Goal: Information Seeking & Learning: Understand process/instructions

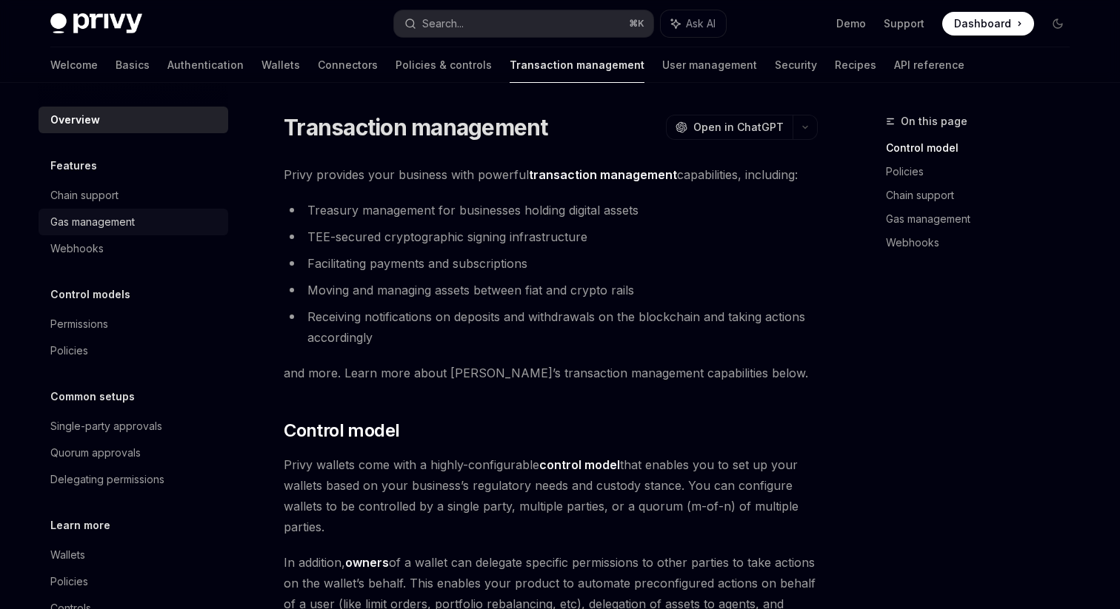
click at [116, 224] on div "Gas management" at bounding box center [92, 222] width 84 height 18
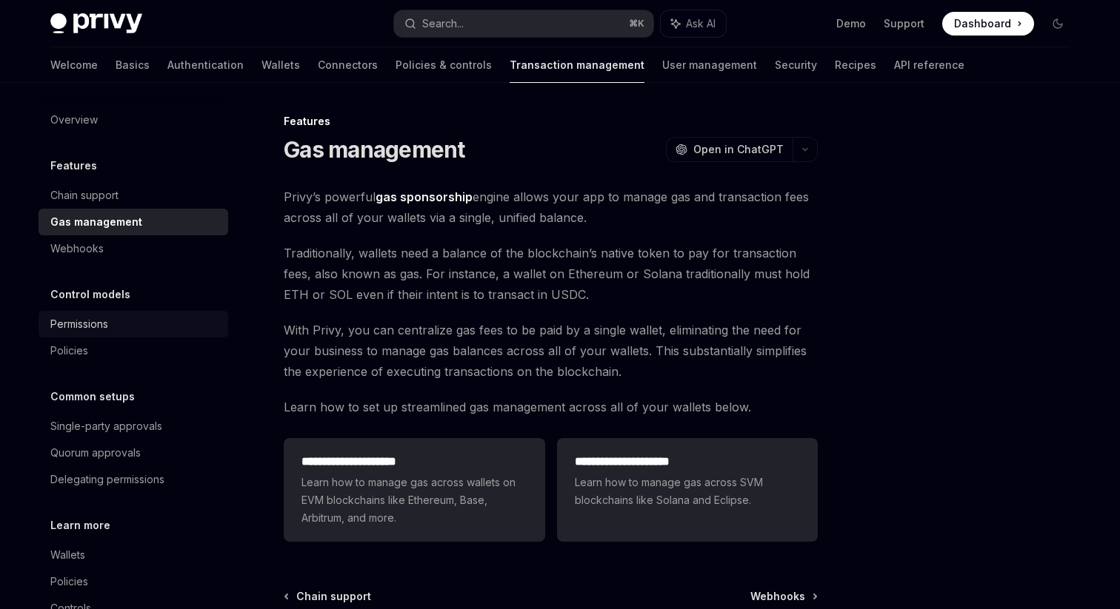
click at [123, 325] on div "Permissions" at bounding box center [134, 324] width 169 height 18
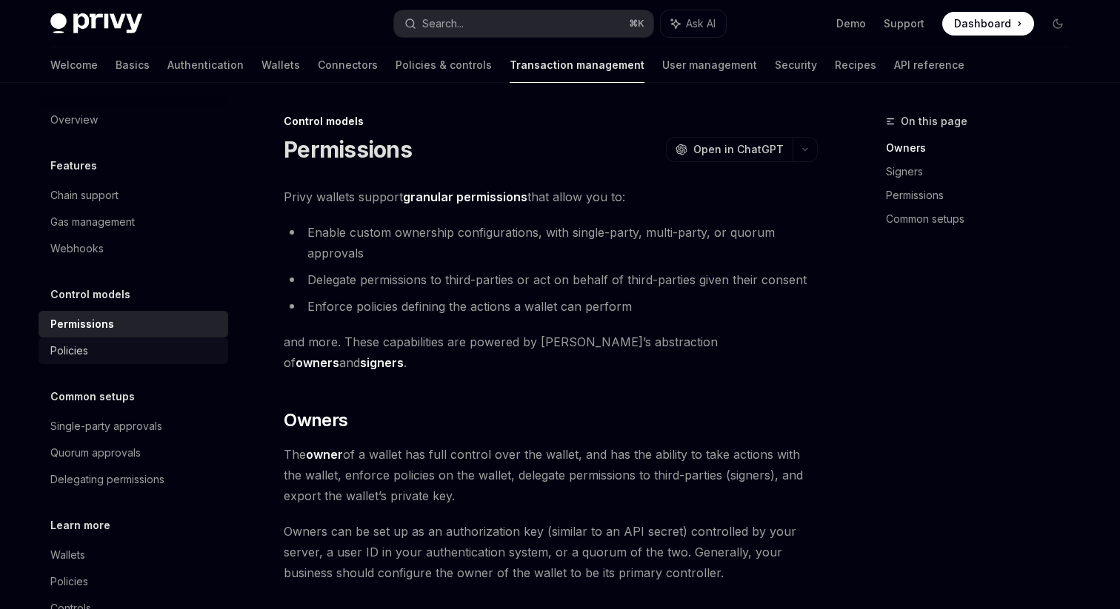
click at [107, 342] on div "Policies" at bounding box center [134, 351] width 169 height 18
type textarea "*"
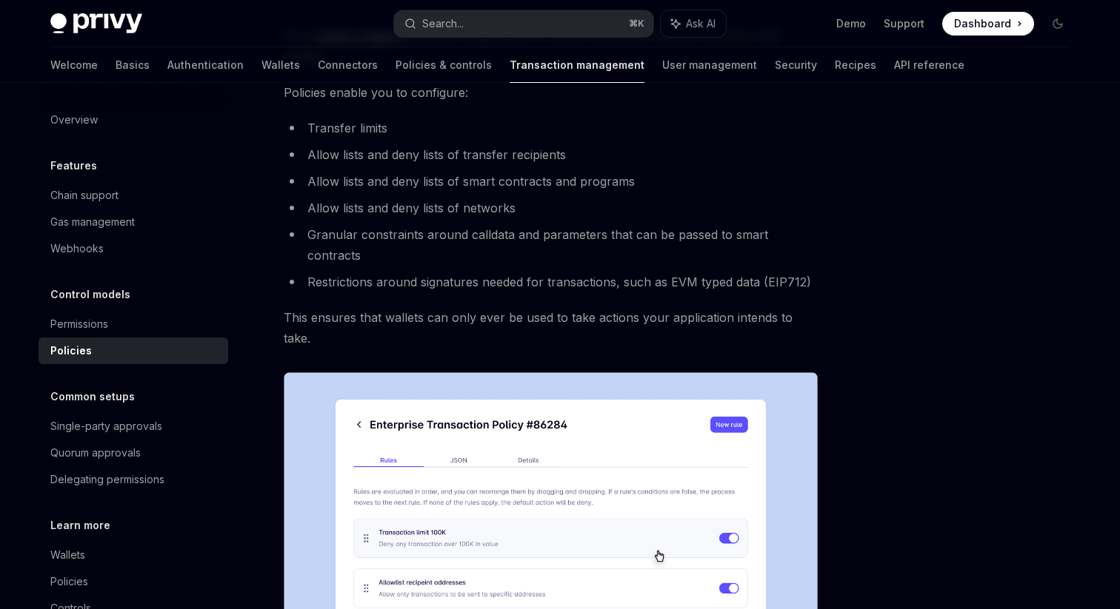
scroll to position [670, 0]
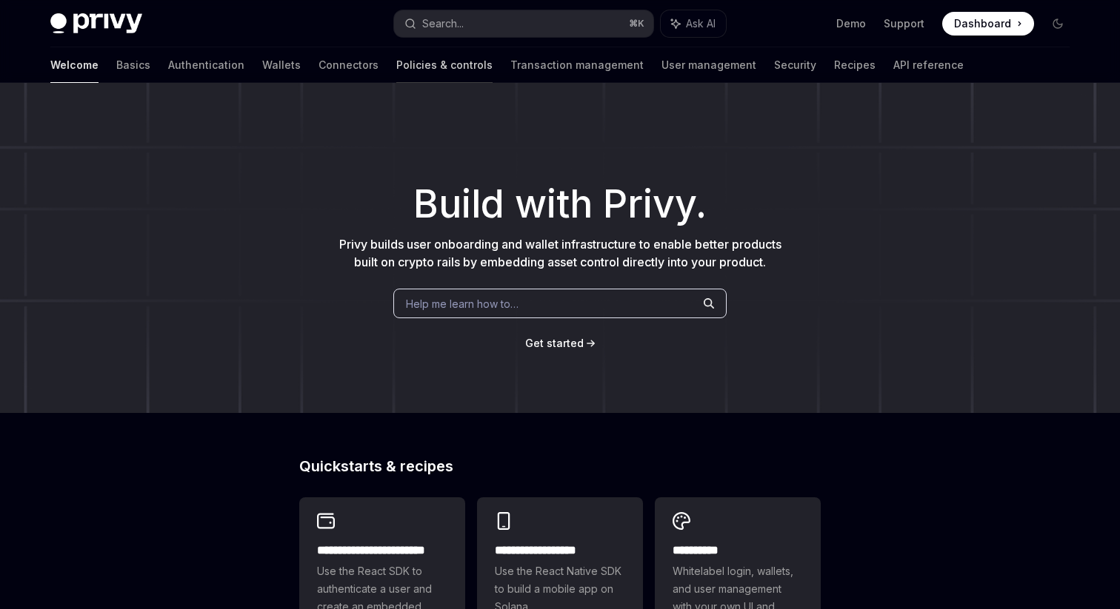
click at [396, 72] on link "Policies & controls" at bounding box center [444, 65] width 96 height 36
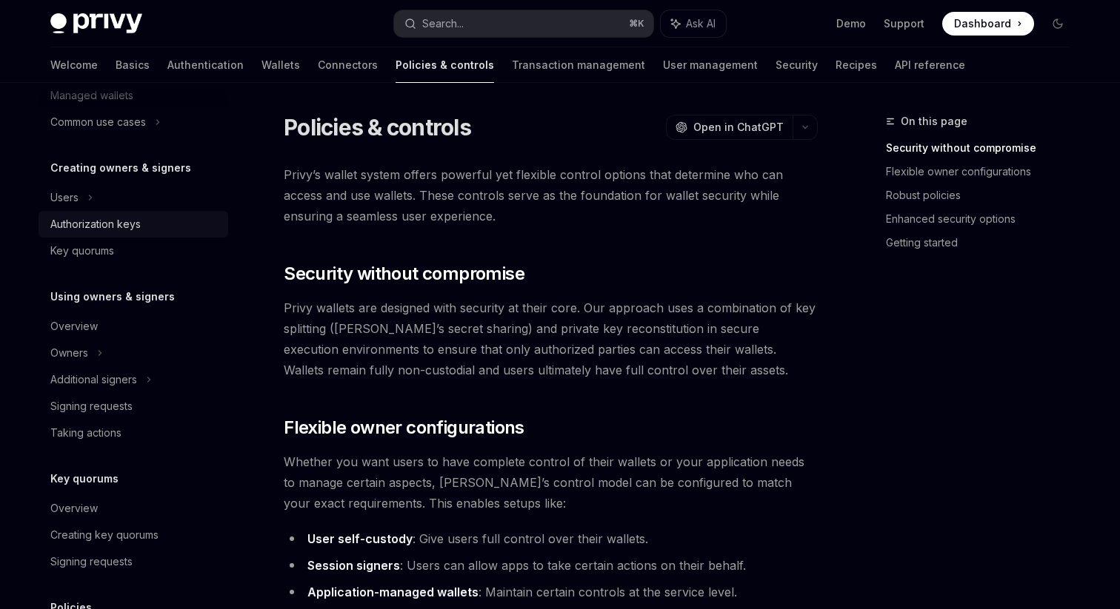
scroll to position [433, 0]
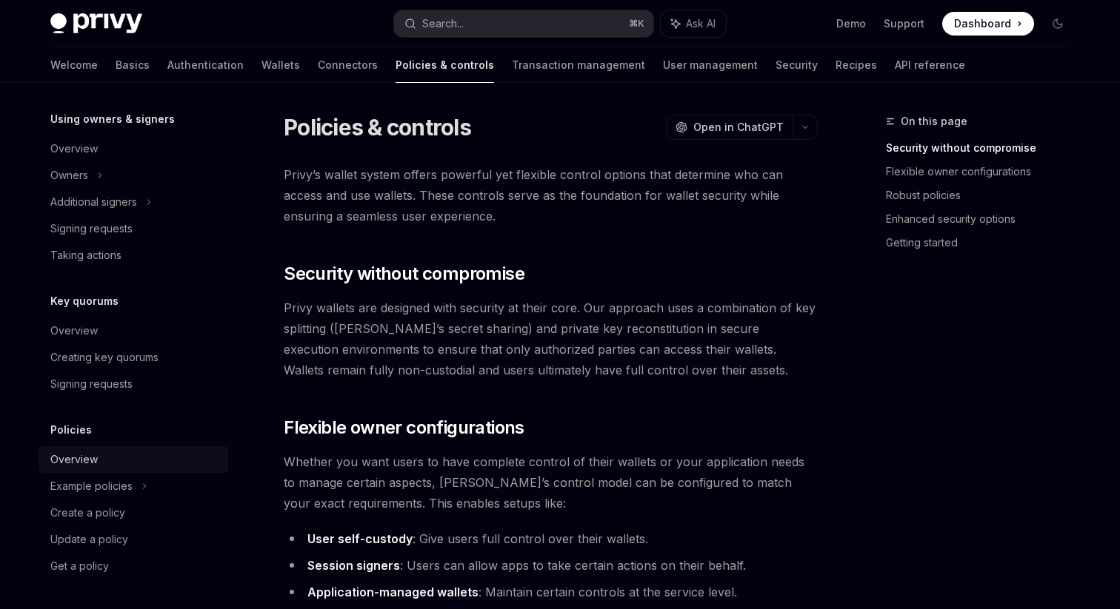
click at [98, 464] on div "Overview" at bounding box center [134, 460] width 169 height 18
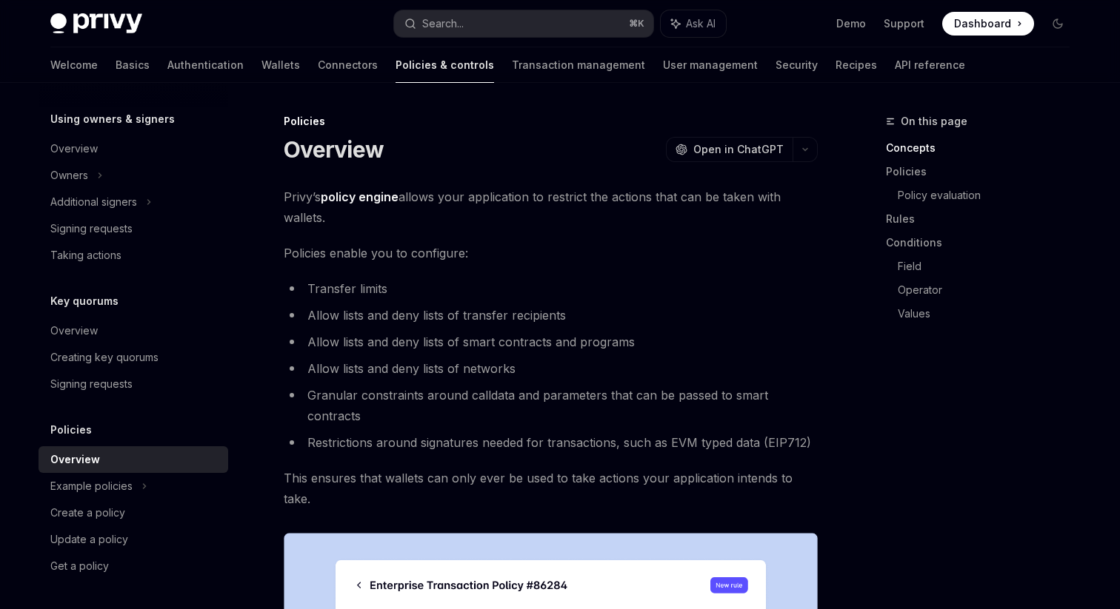
type textarea "*"
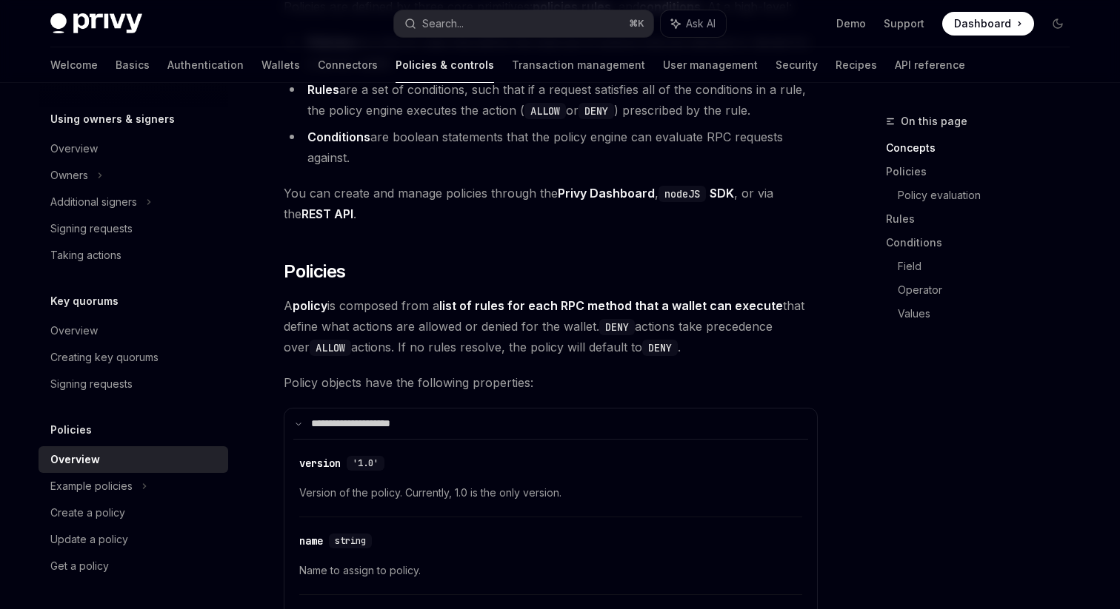
scroll to position [1006, 0]
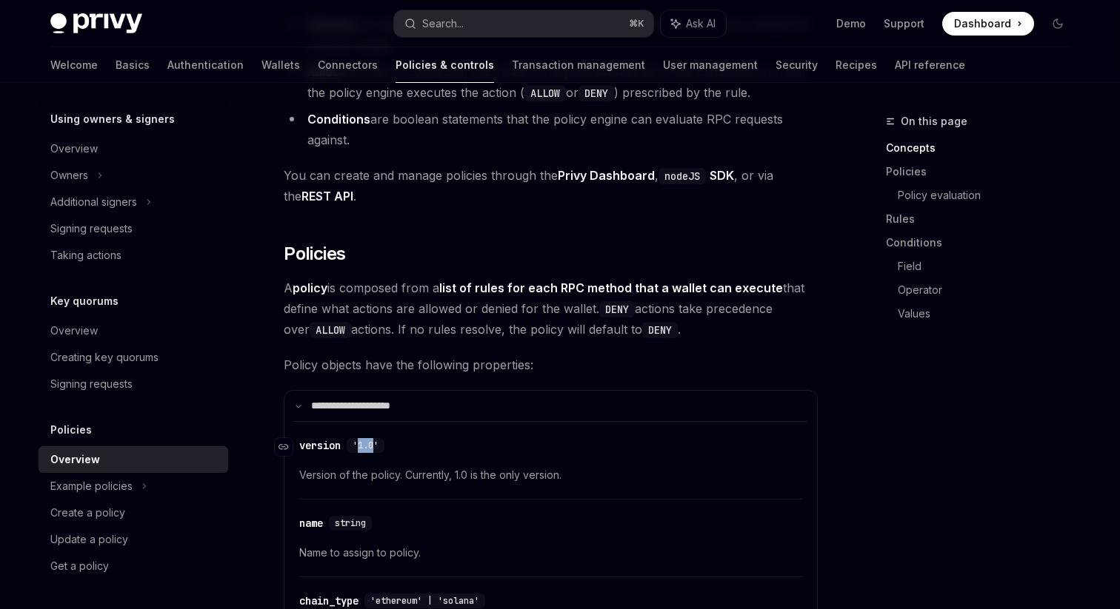
drag, startPoint x: 359, startPoint y: 404, endPoint x: 375, endPoint y: 405, distance: 15.6
click at [375, 440] on span "'1.0'" at bounding box center [365, 446] width 26 height 12
